Goal: Entertainment & Leisure: Consume media (video, audio)

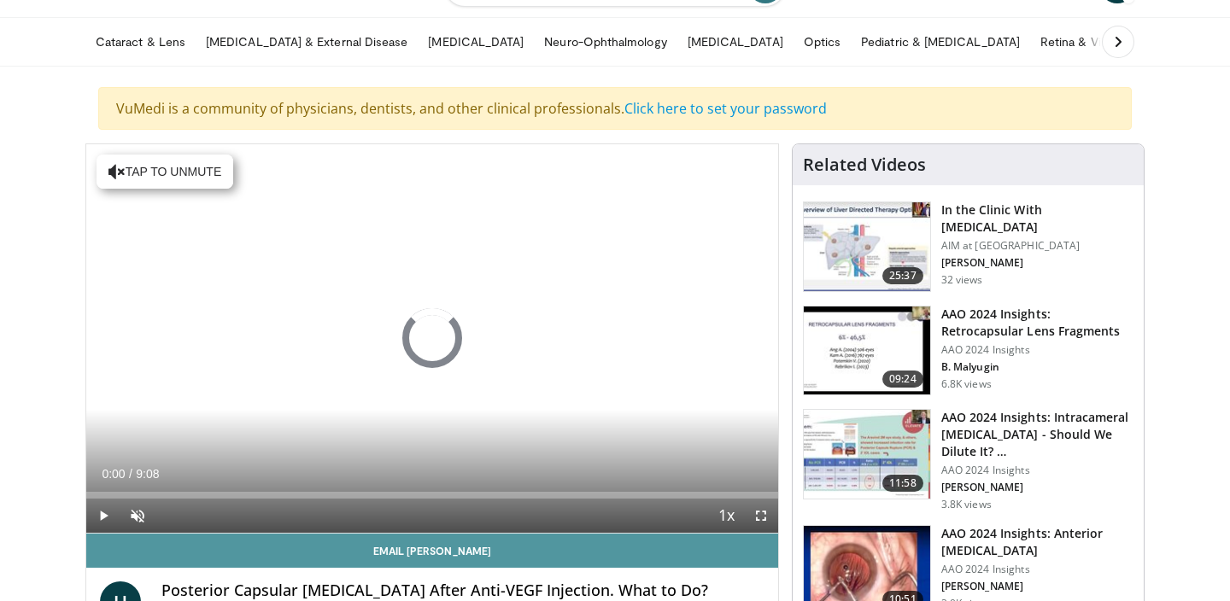
scroll to position [67, 0]
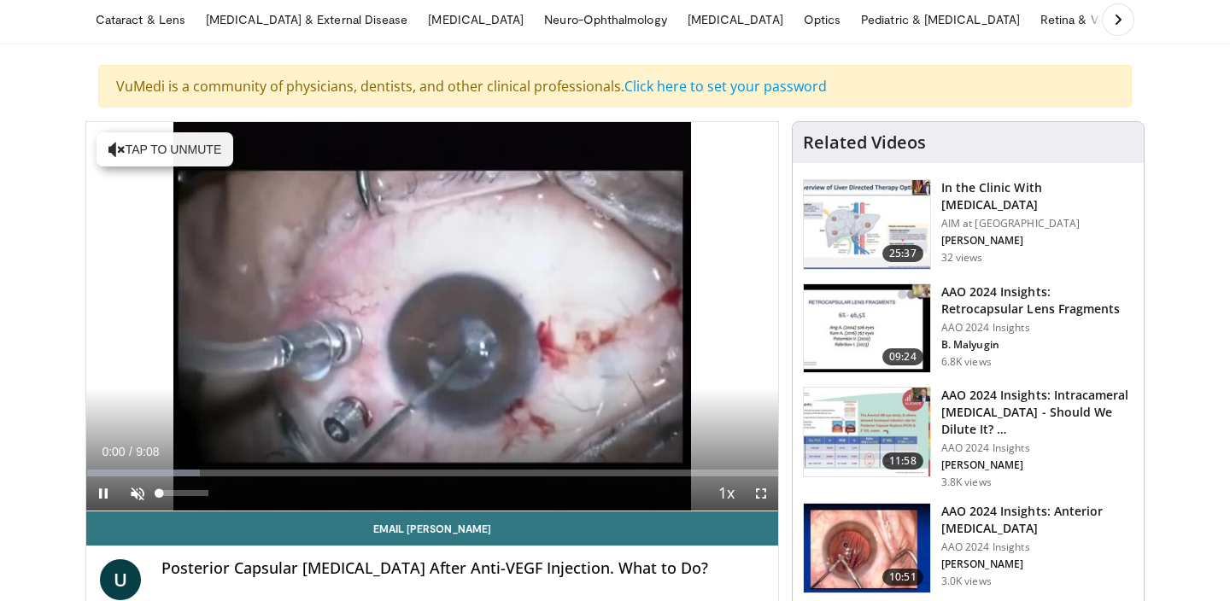
click at [147, 494] on span "Video Player" at bounding box center [137, 493] width 34 height 34
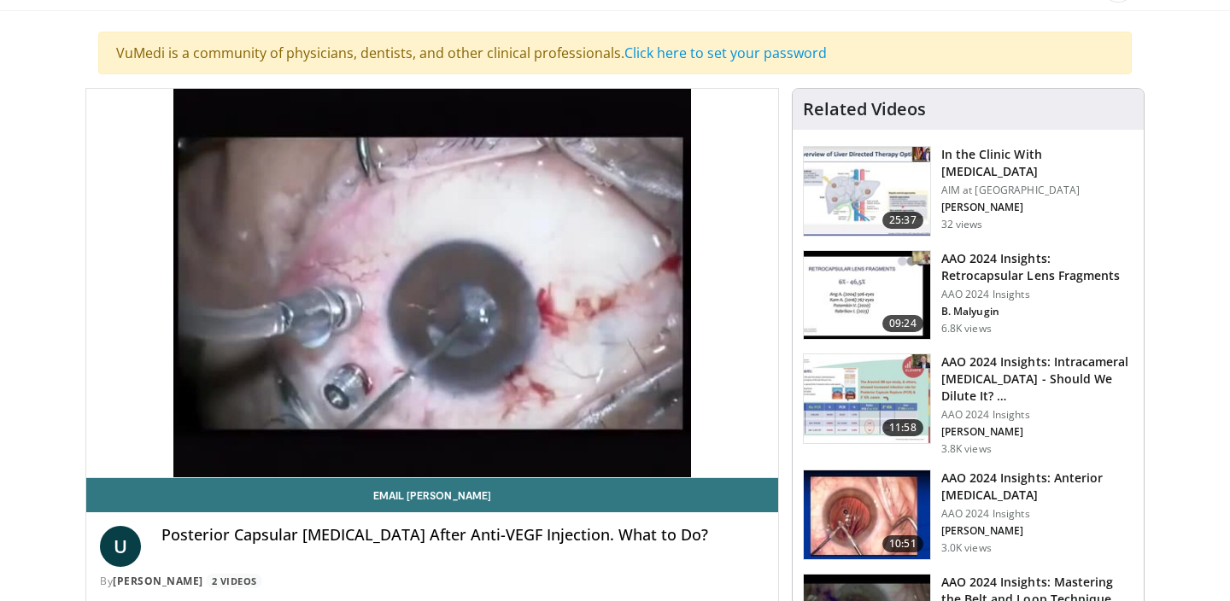
scroll to position [101, 0]
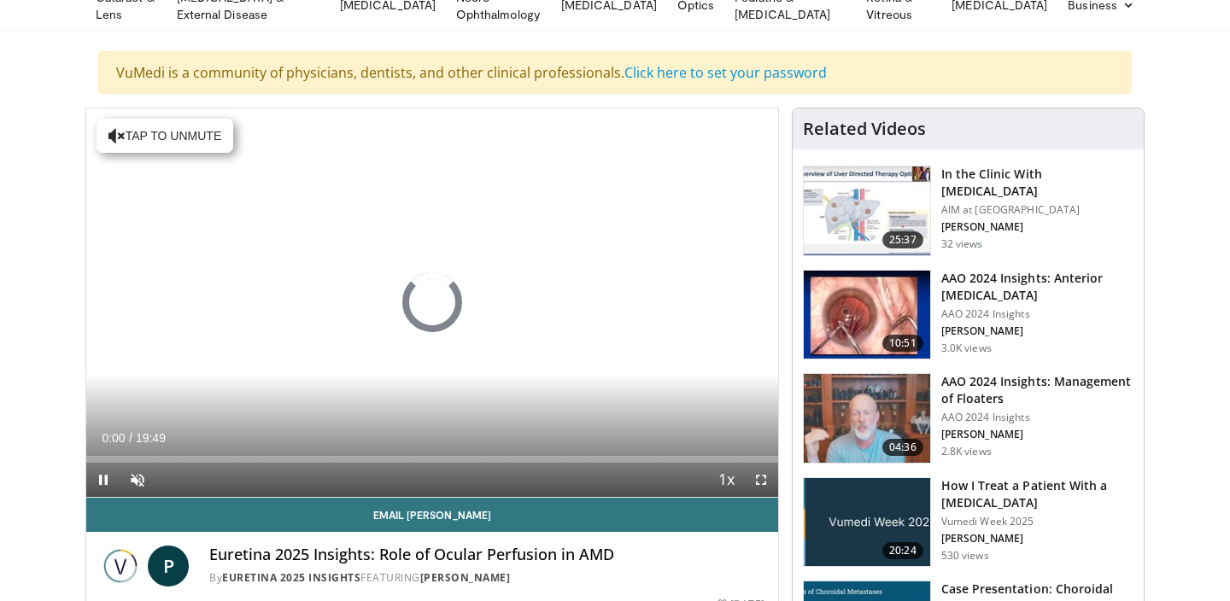
scroll to position [85, 0]
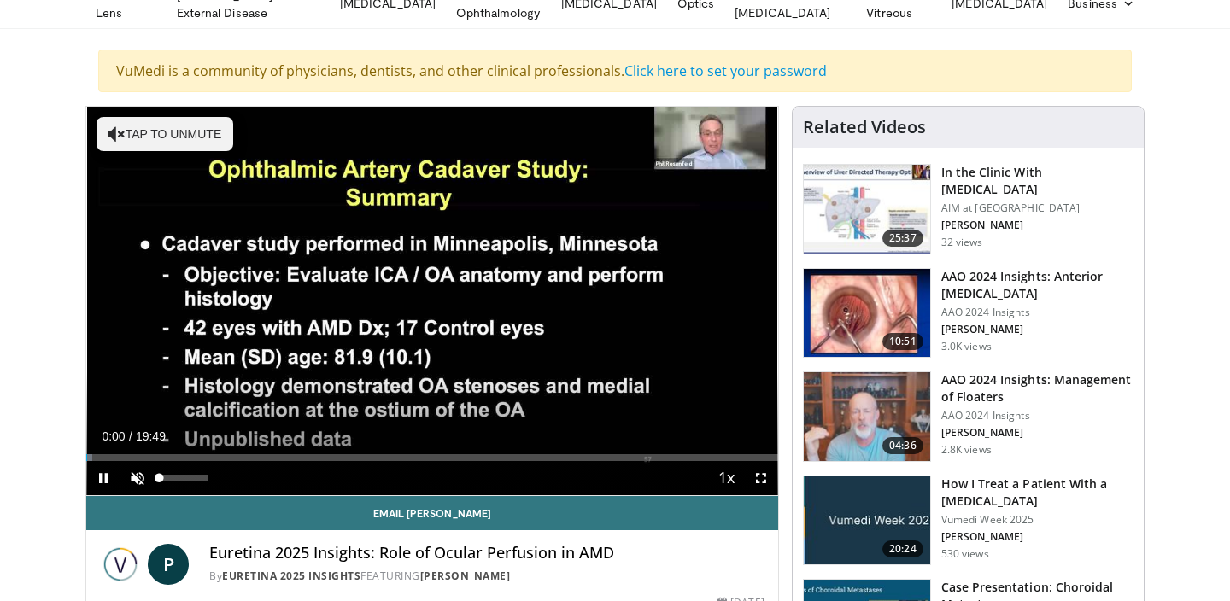
click at [136, 474] on span "Video Player" at bounding box center [137, 478] width 34 height 34
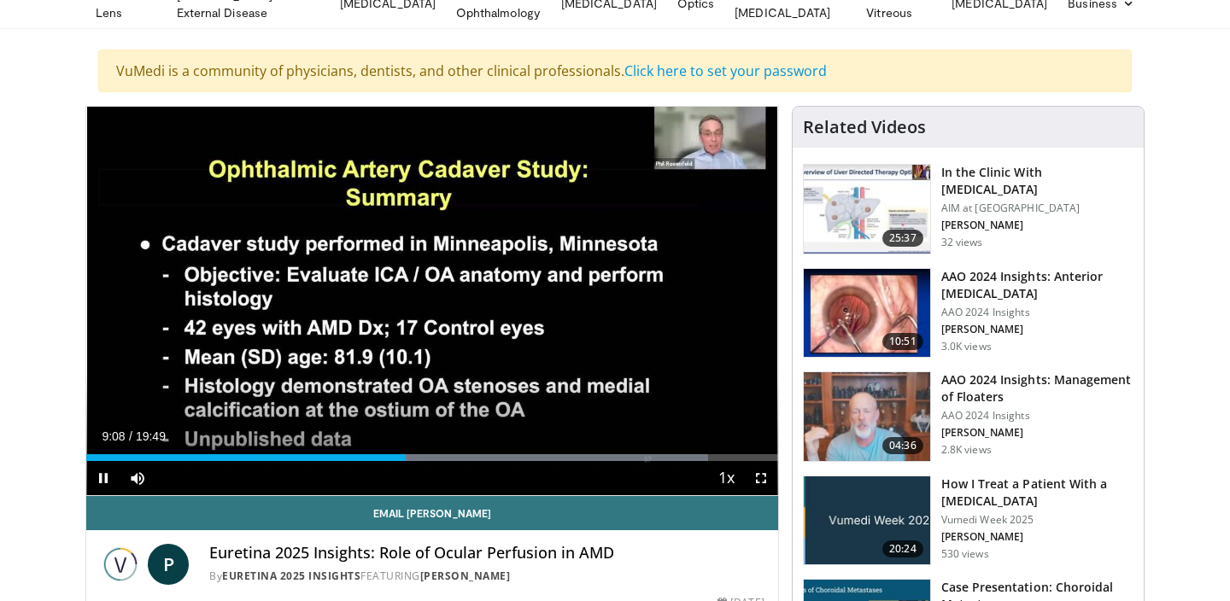
click at [102, 474] on span "Video Player" at bounding box center [103, 478] width 34 height 34
click at [108, 472] on span "Video Player" at bounding box center [103, 478] width 34 height 34
click at [102, 478] on span "Video Player" at bounding box center [103, 478] width 34 height 34
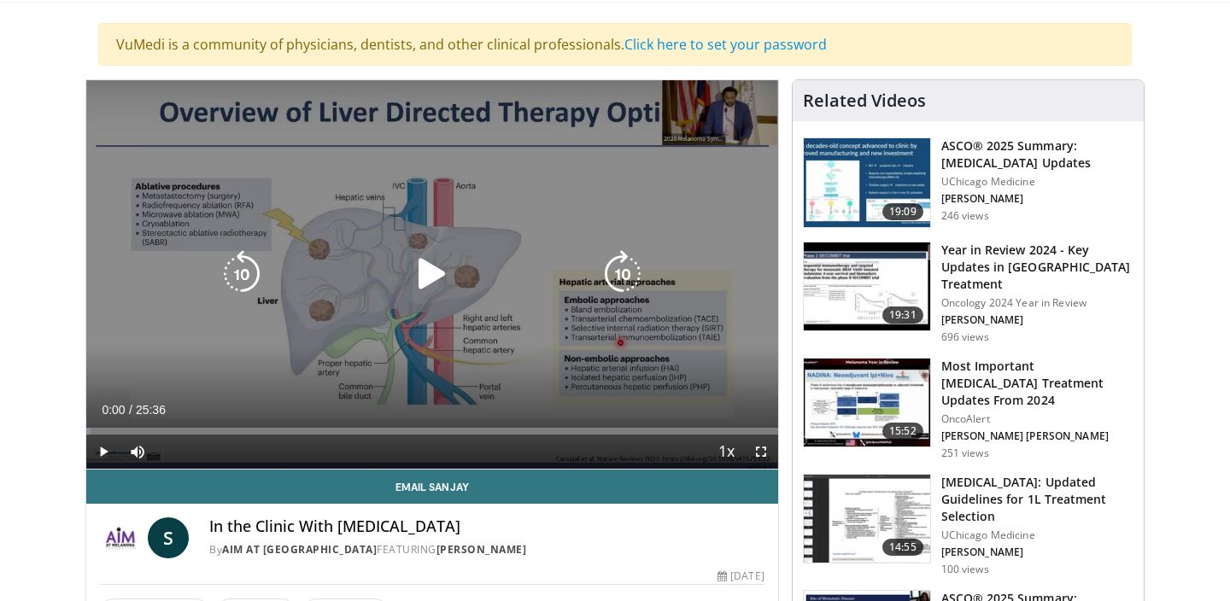
scroll to position [112, 0]
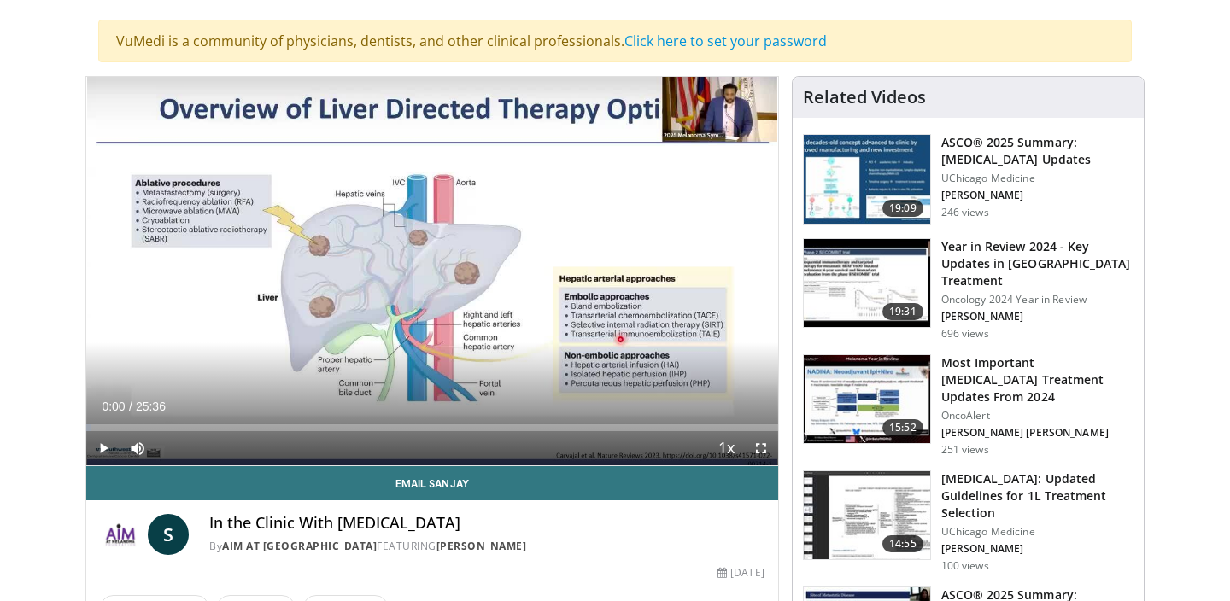
click at [113, 449] on span "Video Player" at bounding box center [103, 448] width 34 height 34
